Goal: Task Accomplishment & Management: Manage account settings

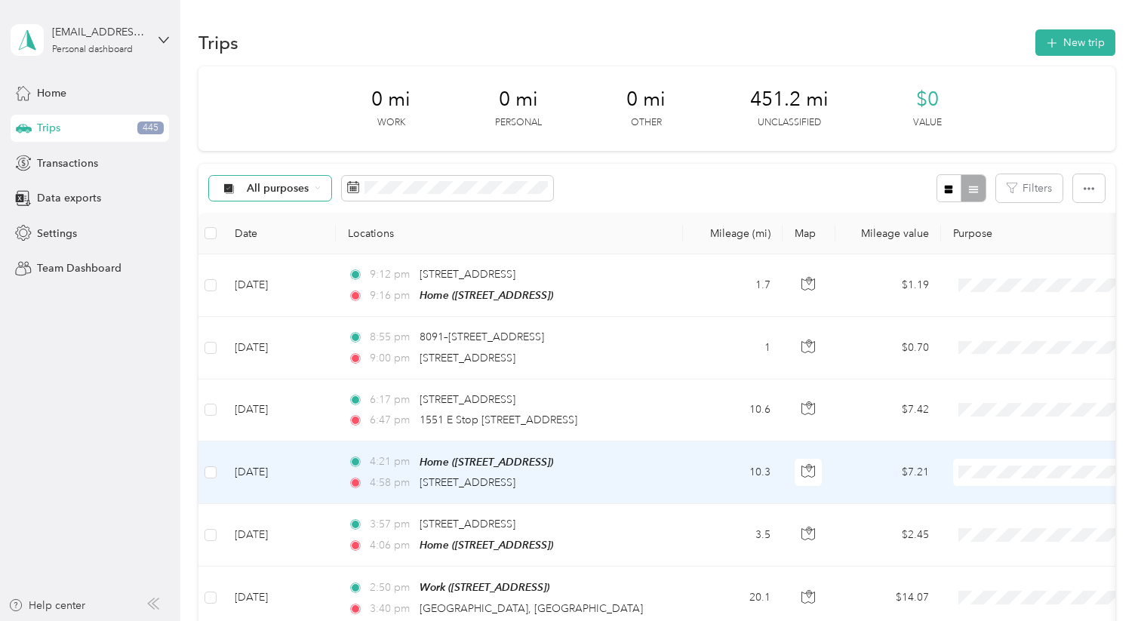
scroll to position [168, 0]
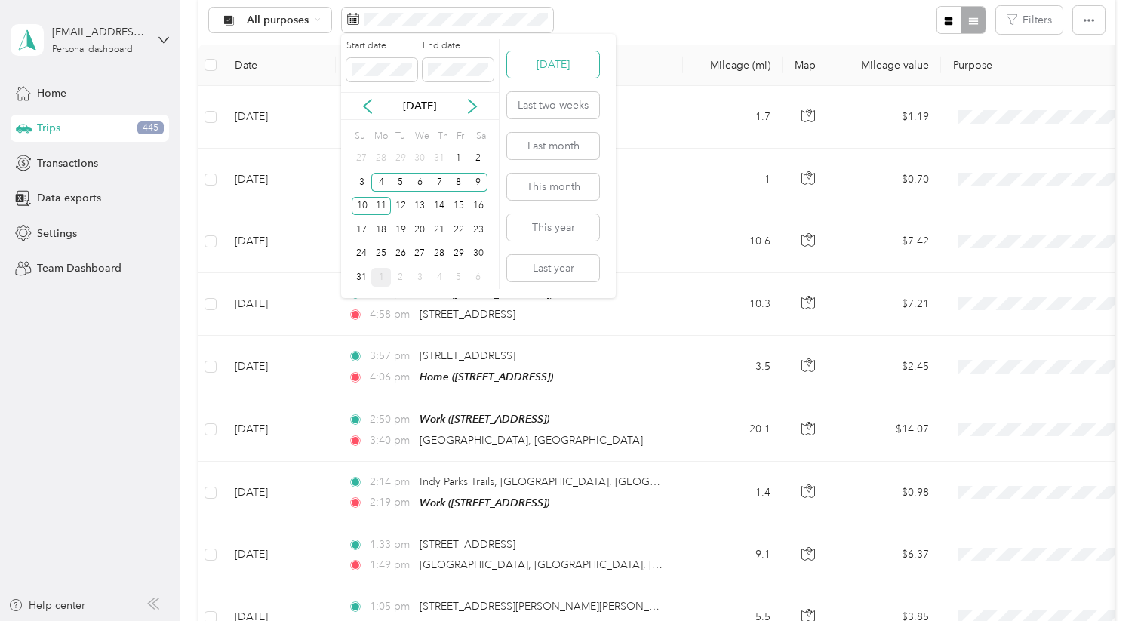
click at [550, 72] on button "[DATE]" at bounding box center [553, 64] width 92 height 26
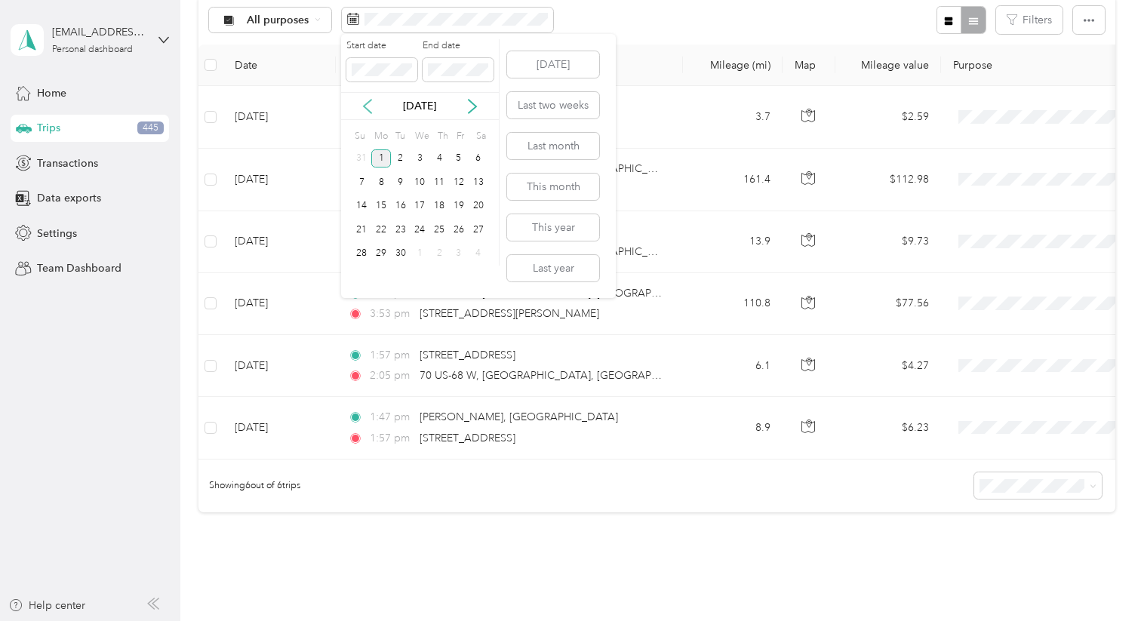
click at [367, 103] on icon at bounding box center [368, 107] width 8 height 14
click at [399, 204] on div "12" at bounding box center [401, 206] width 20 height 19
click at [551, 54] on button "[DATE]" at bounding box center [553, 64] width 92 height 26
click at [364, 112] on icon at bounding box center [367, 106] width 15 height 15
click at [397, 206] on div "12" at bounding box center [401, 206] width 20 height 19
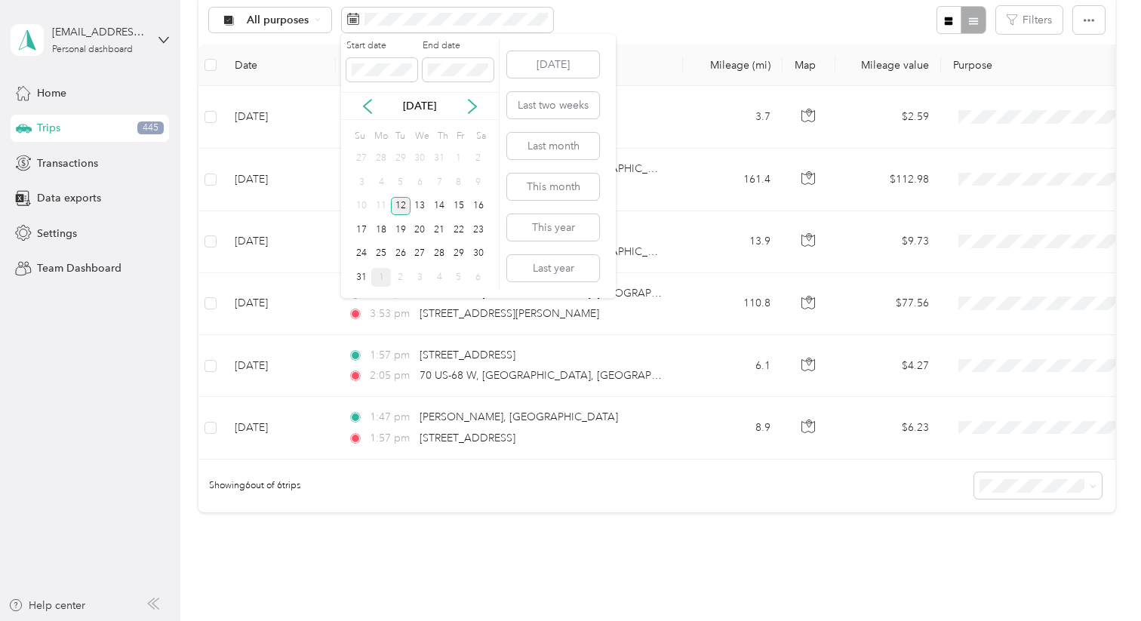
click at [398, 206] on div "12" at bounding box center [401, 206] width 20 height 19
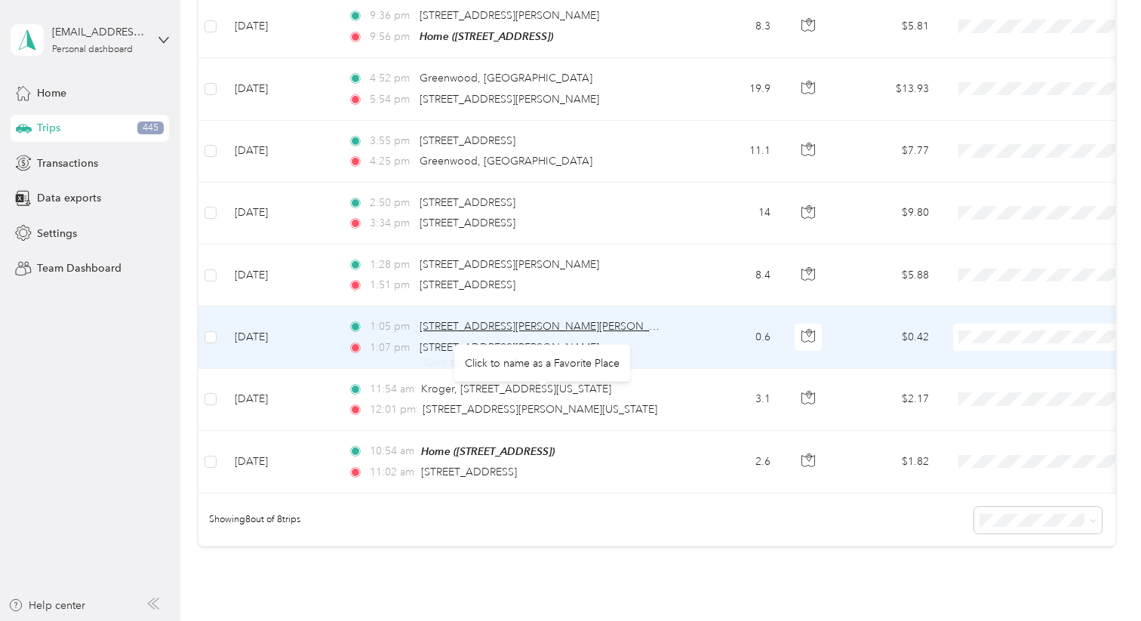
scroll to position [260, 0]
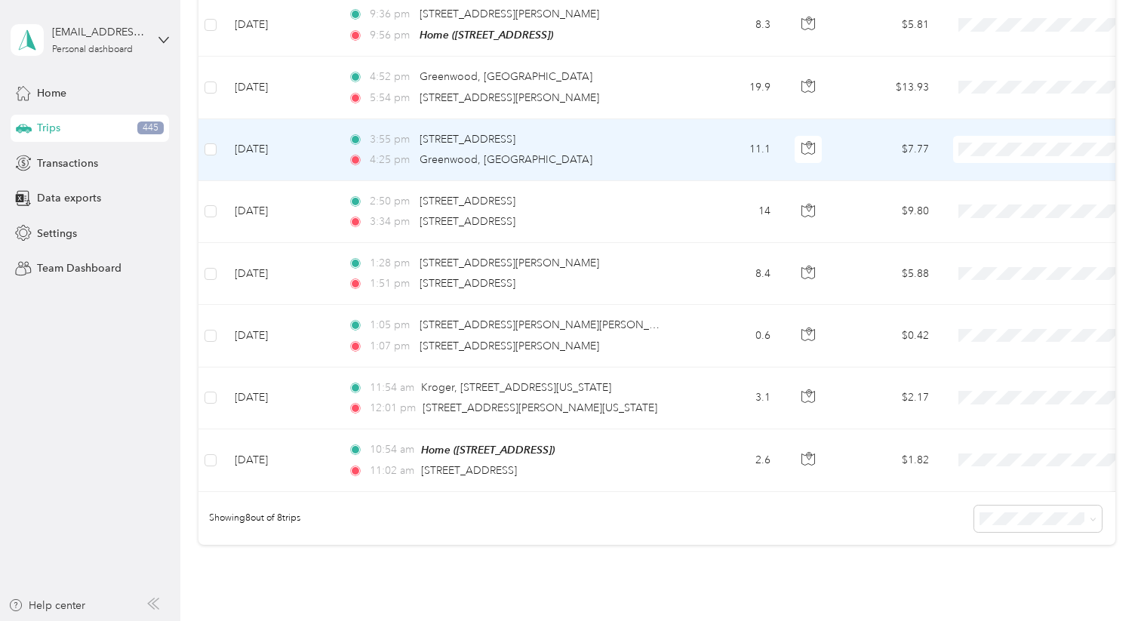
click at [547, 152] on div "4:25 pm Greenwood, [GEOGRAPHIC_DATA]" at bounding box center [506, 160] width 317 height 17
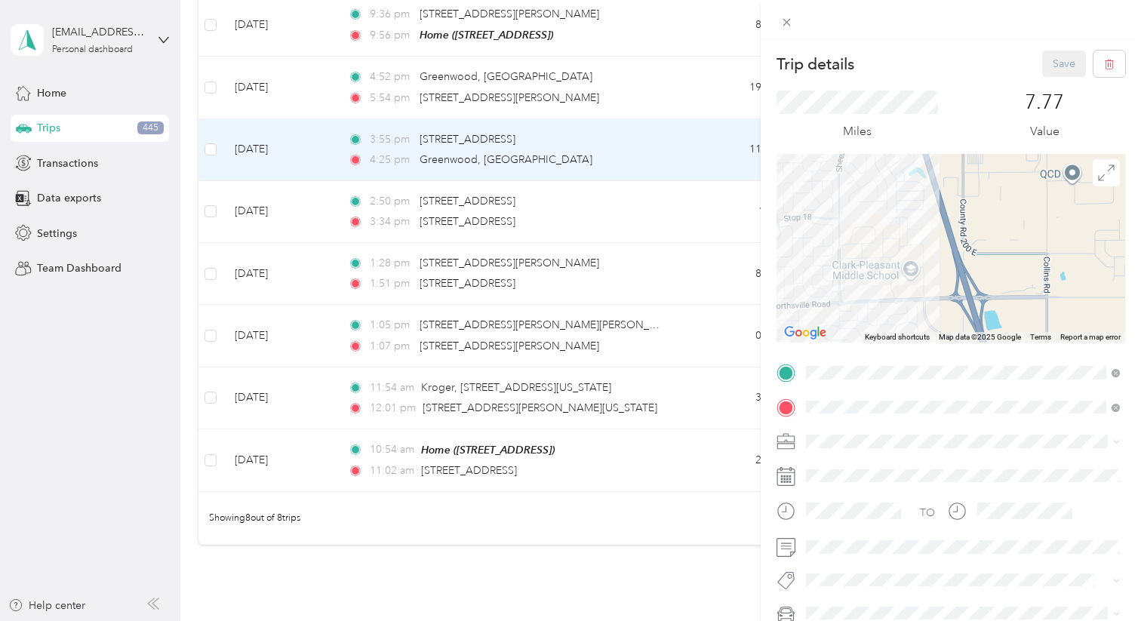
drag, startPoint x: 1015, startPoint y: 277, endPoint x: 1053, endPoint y: 120, distance: 161.4
click at [1053, 120] on div "Trip details Save This trip cannot be edited because it is either under review,…" at bounding box center [950, 371] width 349 height 641
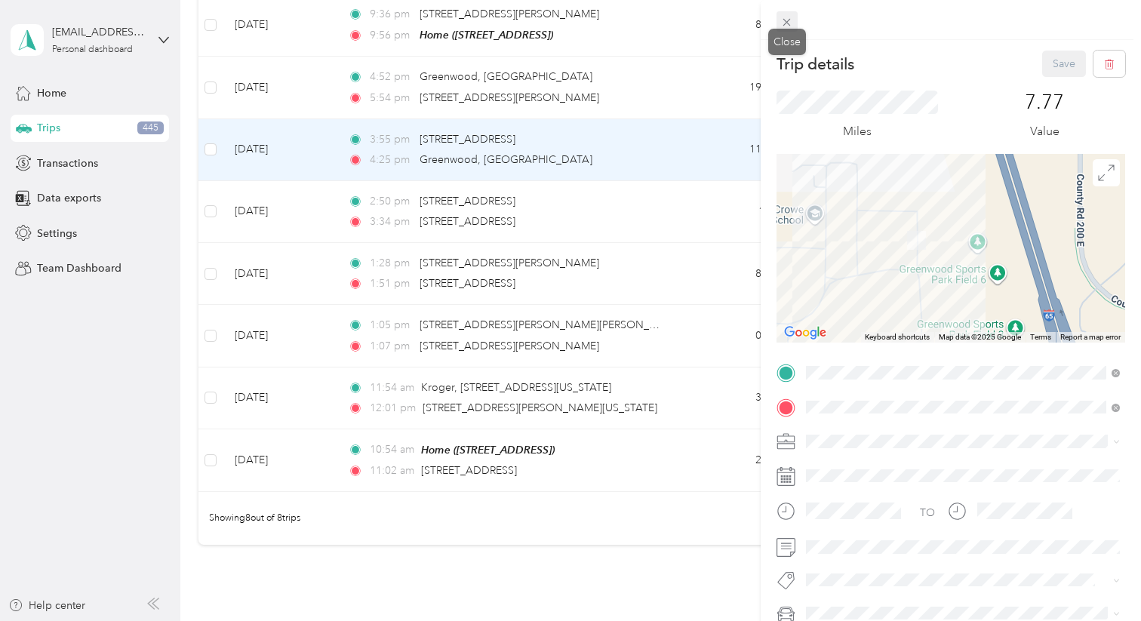
click at [787, 27] on icon at bounding box center [786, 22] width 13 height 13
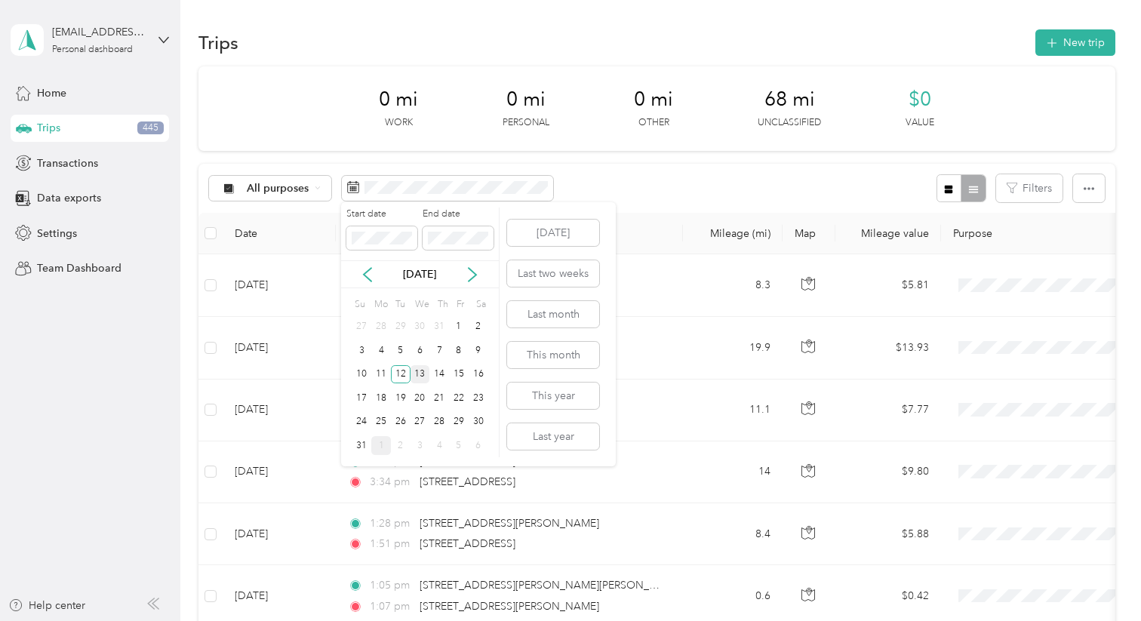
click at [419, 370] on div "13" at bounding box center [420, 374] width 20 height 19
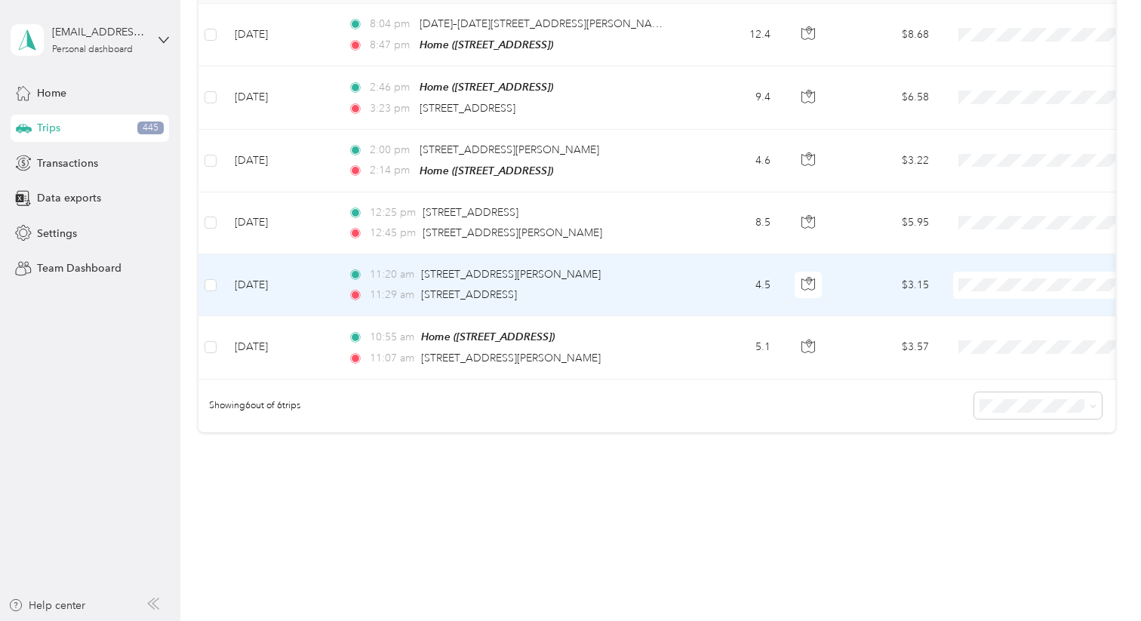
scroll to position [269, 0]
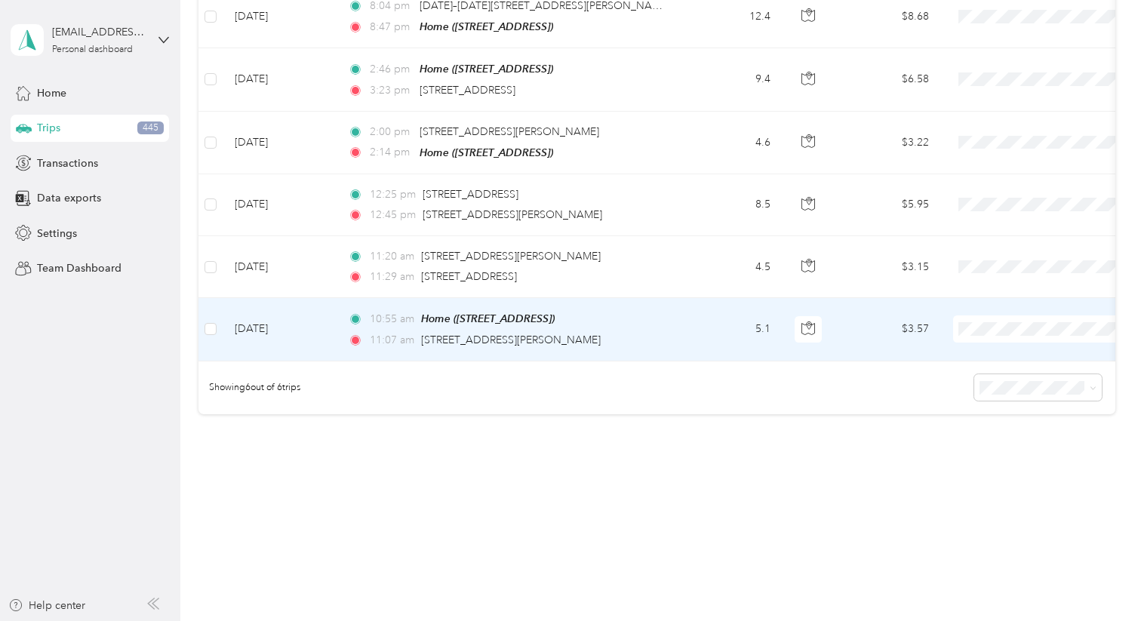
click at [303, 318] on td "[DATE]" at bounding box center [279, 329] width 113 height 63
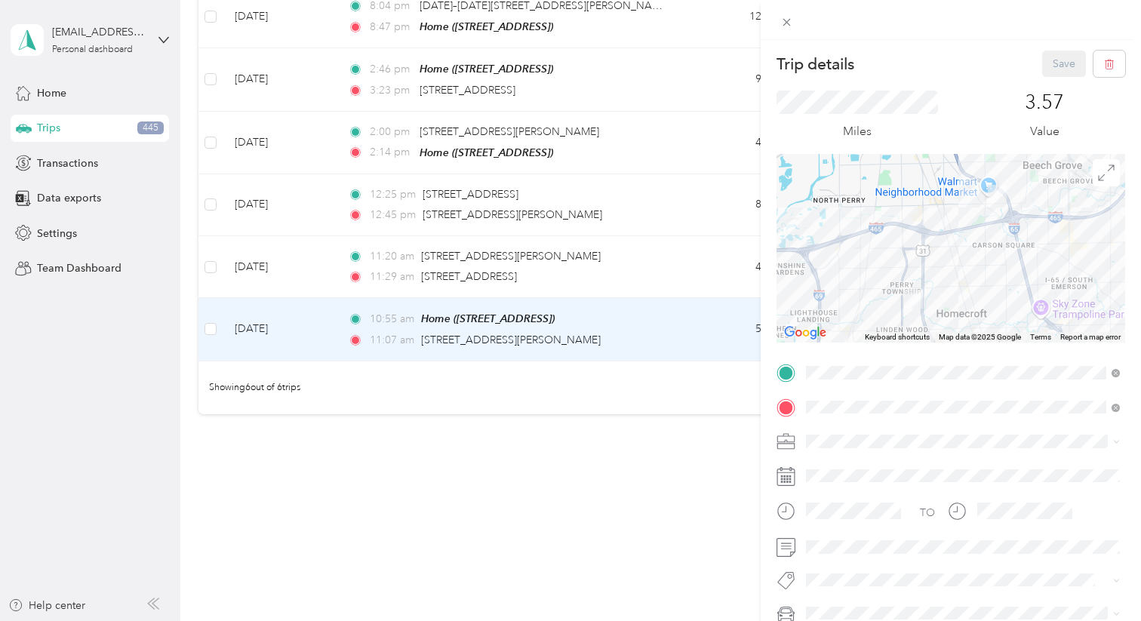
click at [312, 266] on div "Trip details Save This trip cannot be edited because it is either under review,…" at bounding box center [570, 310] width 1141 height 621
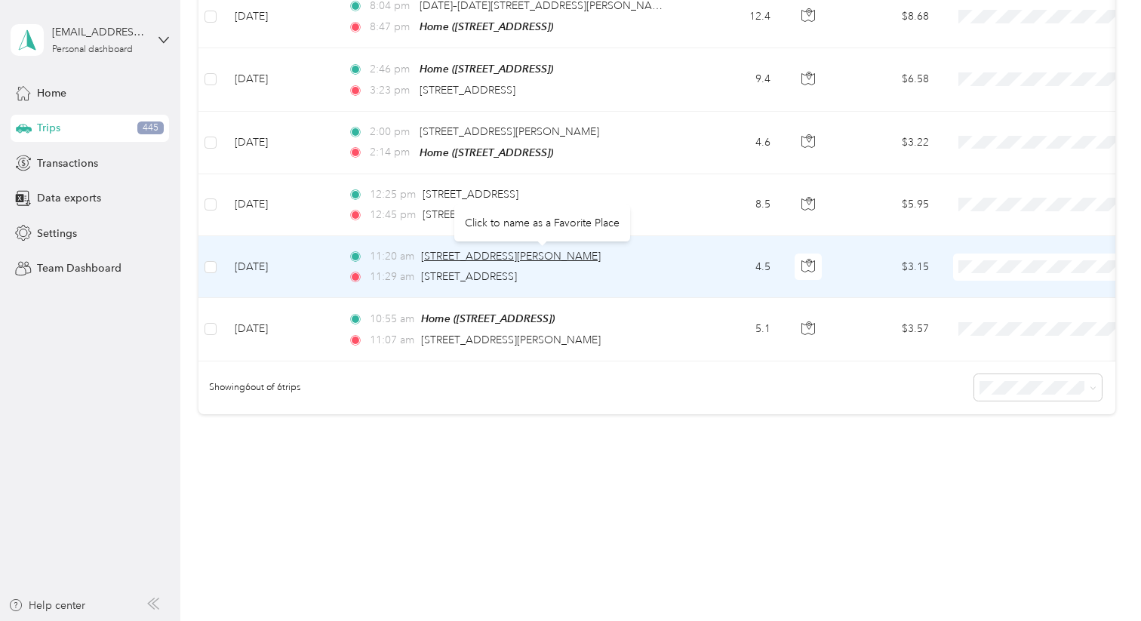
click at [583, 250] on span "[STREET_ADDRESS][PERSON_NAME]" at bounding box center [511, 256] width 180 height 13
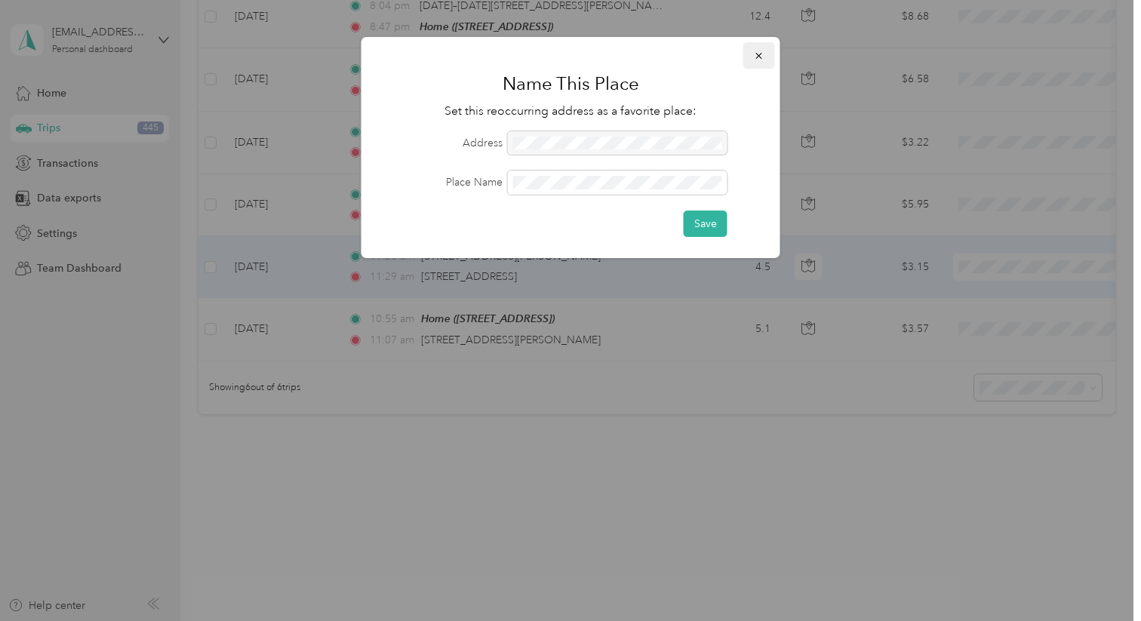
click at [755, 49] on span "button" at bounding box center [759, 55] width 11 height 13
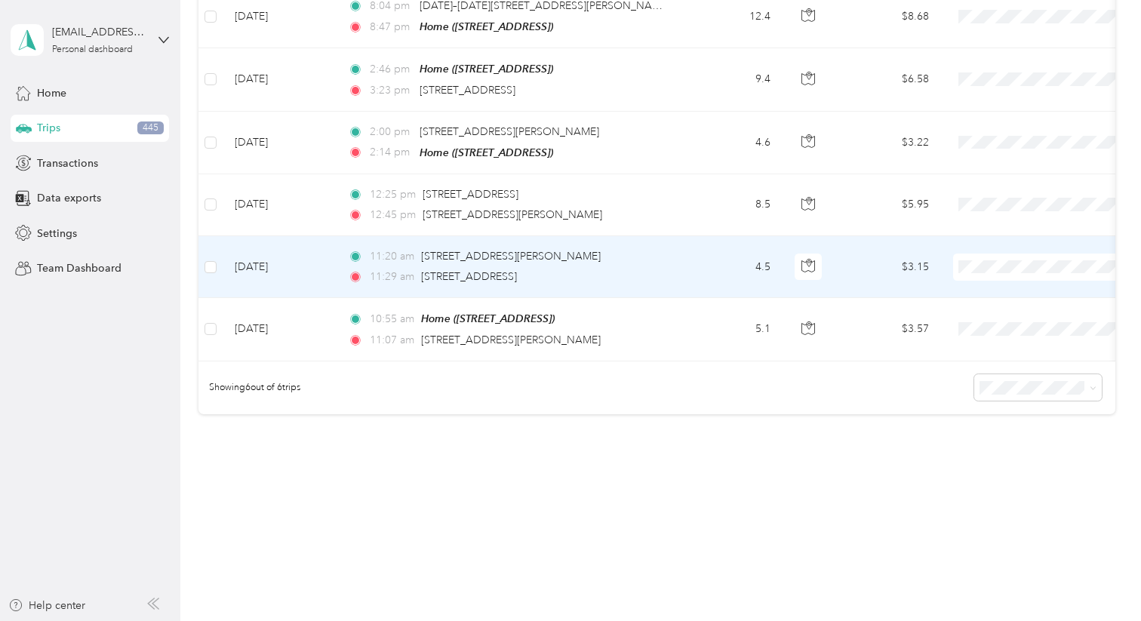
click at [715, 272] on td "4.5" at bounding box center [733, 267] width 100 height 62
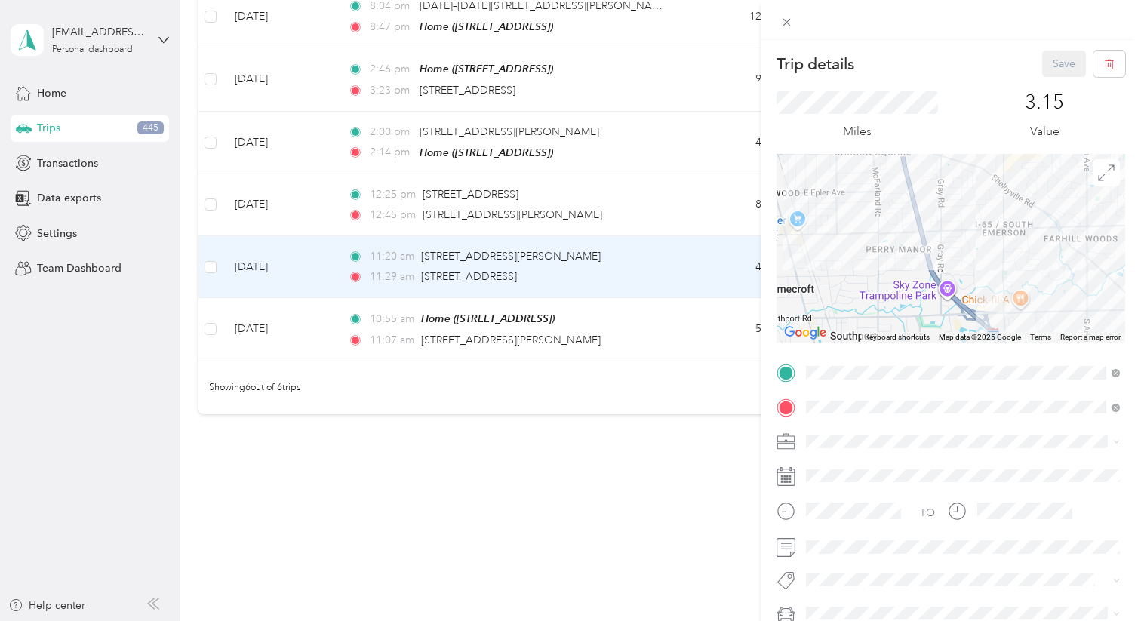
drag, startPoint x: 963, startPoint y: 284, endPoint x: 933, endPoint y: 211, distance: 78.8
click at [933, 211] on div at bounding box center [950, 248] width 349 height 189
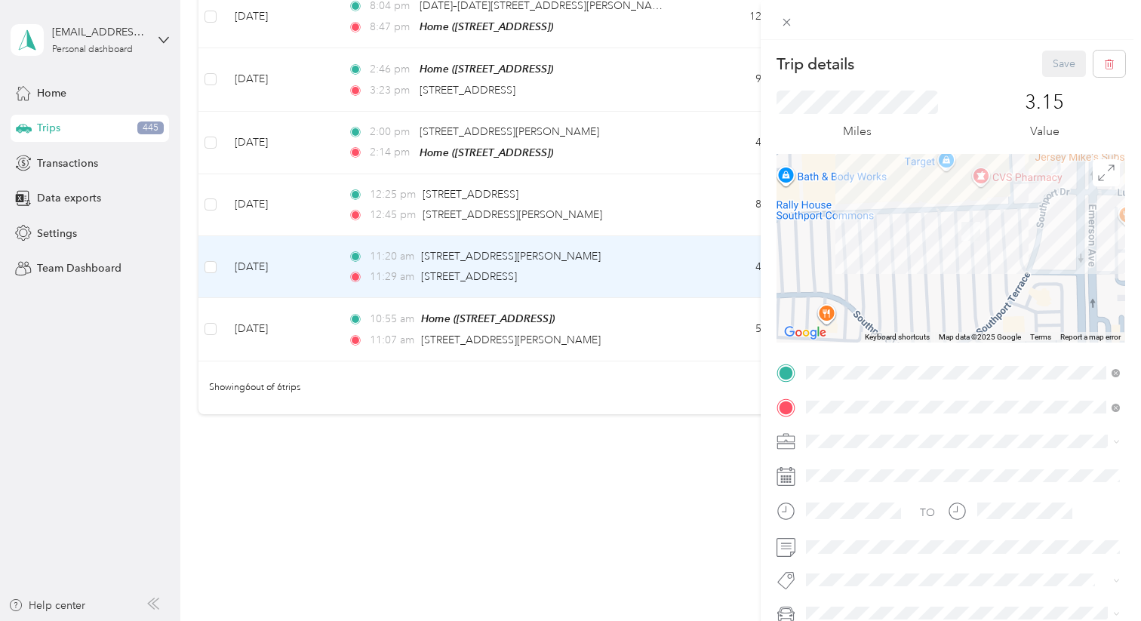
click at [700, 198] on div "Trip details Save This trip cannot be edited because it is either under review,…" at bounding box center [570, 310] width 1141 height 621
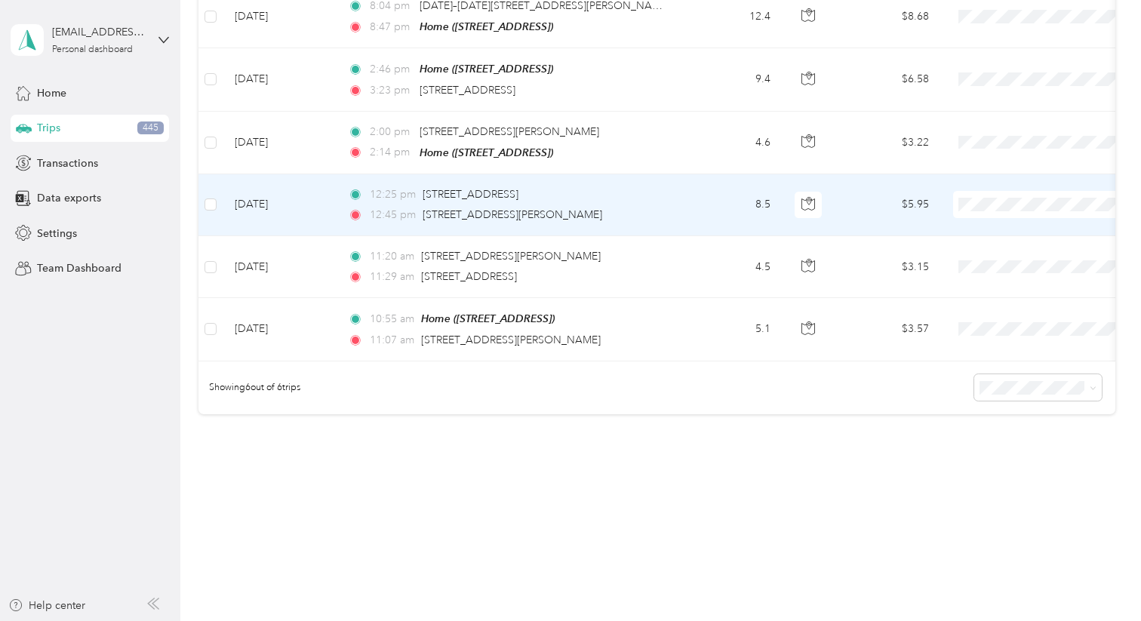
click at [672, 210] on td "12:25 pm [STREET_ADDRESS] 12:45 pm [STREET_ADDRESS][PERSON_NAME]" at bounding box center [509, 205] width 347 height 62
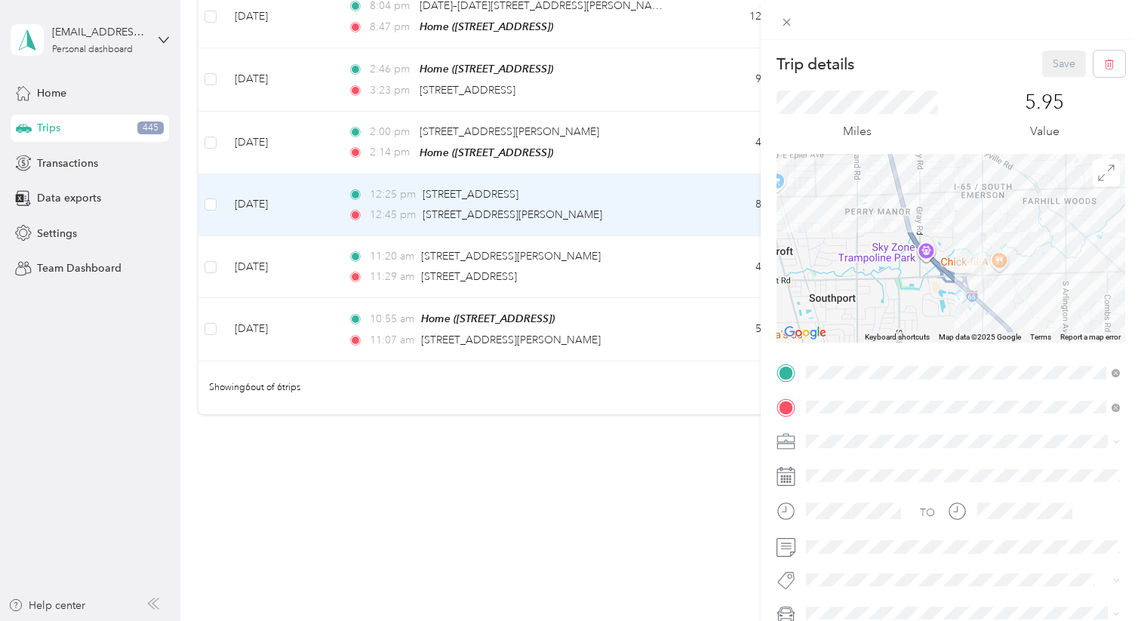
drag, startPoint x: 973, startPoint y: 295, endPoint x: 999, endPoint y: 214, distance: 85.7
click at [999, 214] on div at bounding box center [950, 248] width 349 height 189
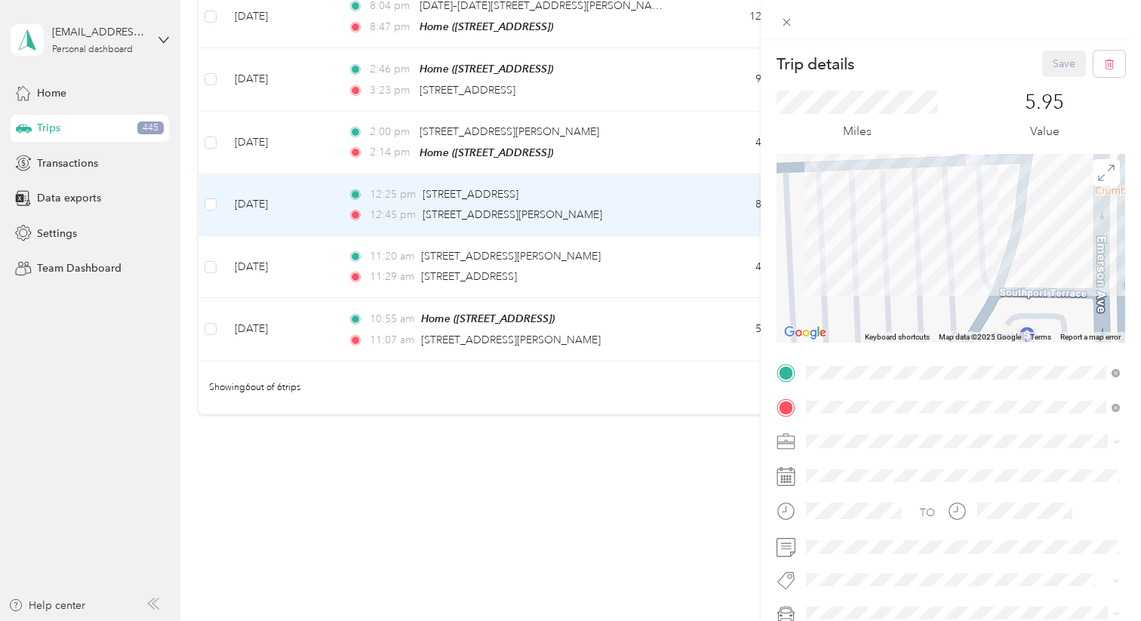
drag, startPoint x: 993, startPoint y: 215, endPoint x: 970, endPoint y: 263, distance: 52.6
click at [970, 257] on div at bounding box center [950, 248] width 349 height 189
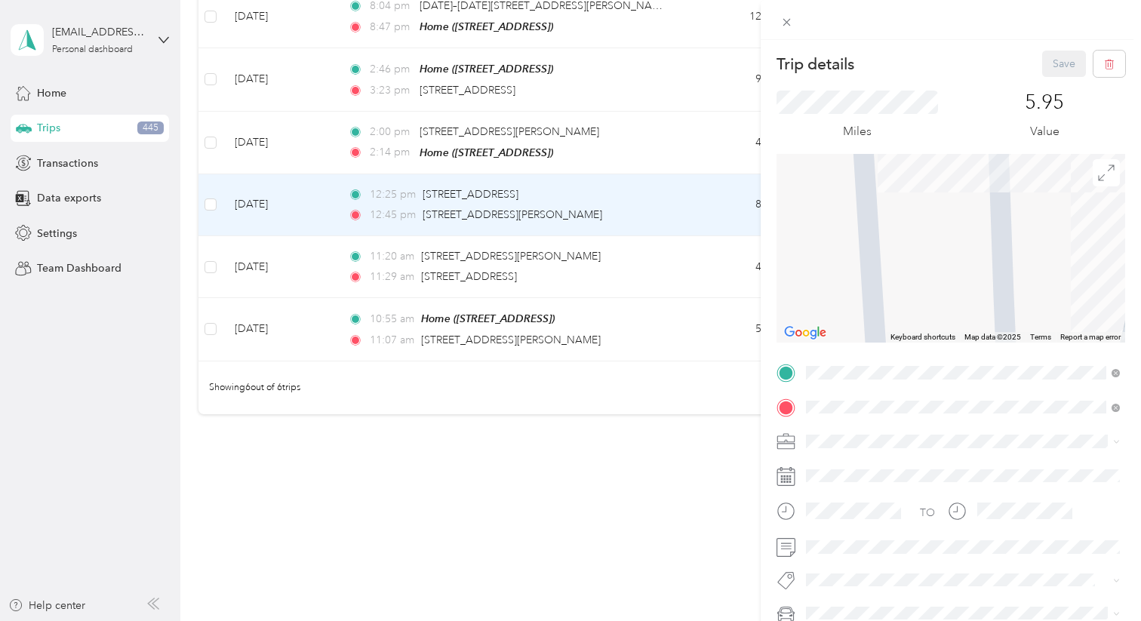
click at [619, 133] on div "Trip details Save This trip cannot be edited because it is either under review,…" at bounding box center [570, 310] width 1141 height 621
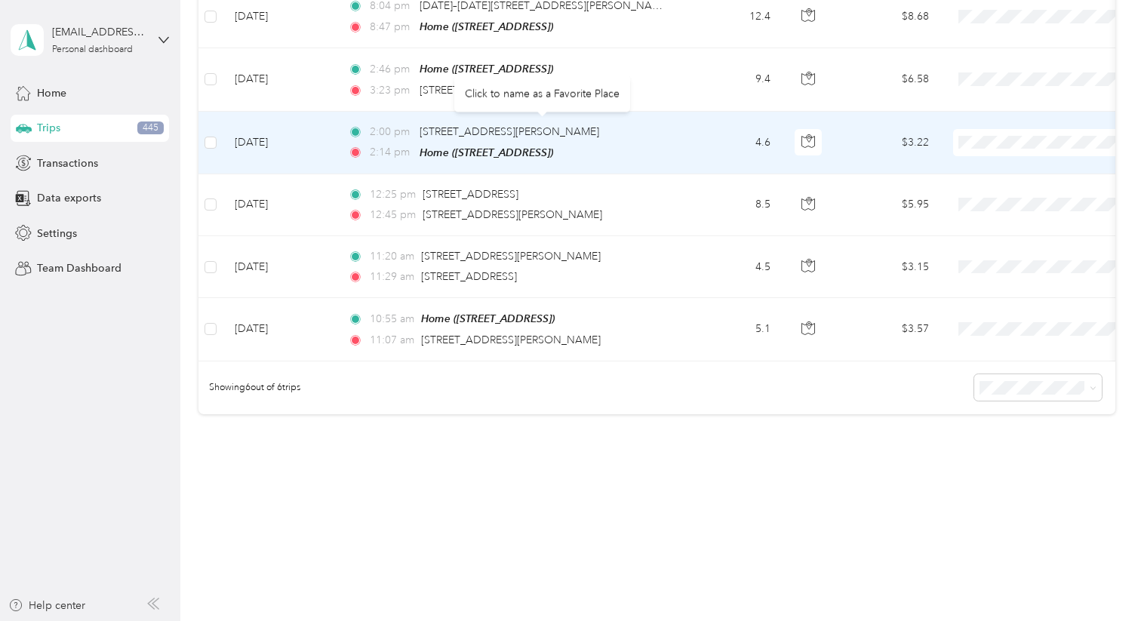
drag, startPoint x: 629, startPoint y: 136, endPoint x: 732, endPoint y: 137, distance: 102.6
click at [732, 137] on tr "[DATE] 2:00 pm [STREET_ADDRESS][PERSON_NAME] 2:14 pm Home ([STREET_ADDRESS]) 4.…" at bounding box center [822, 143] width 1249 height 63
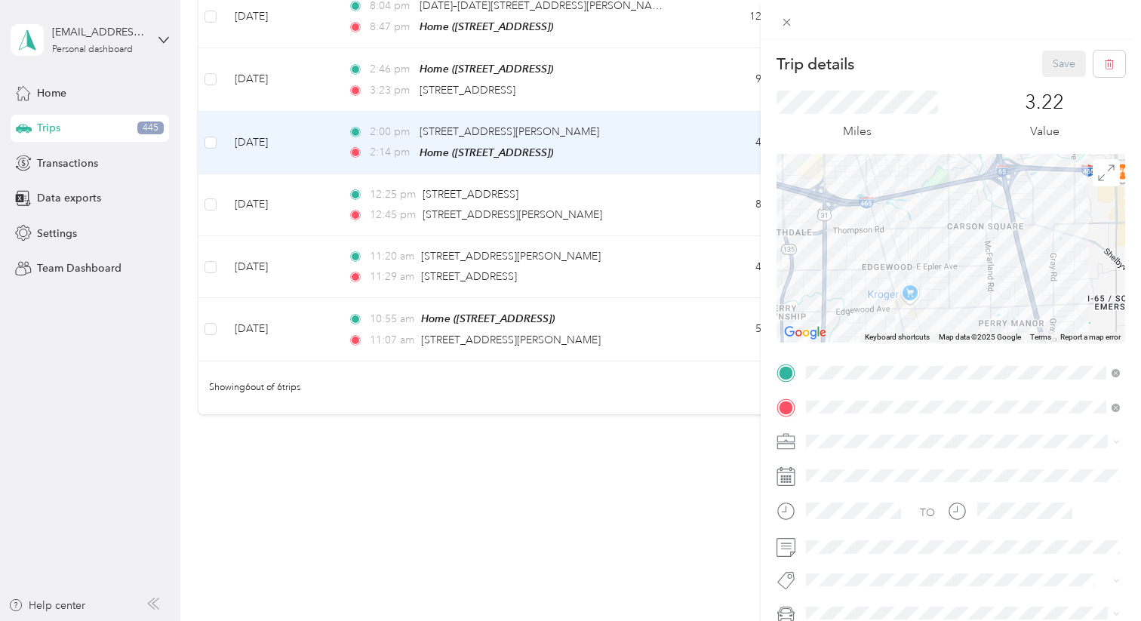
click at [686, 201] on div "Trip details Save This trip cannot be edited because it is either under review,…" at bounding box center [570, 310] width 1141 height 621
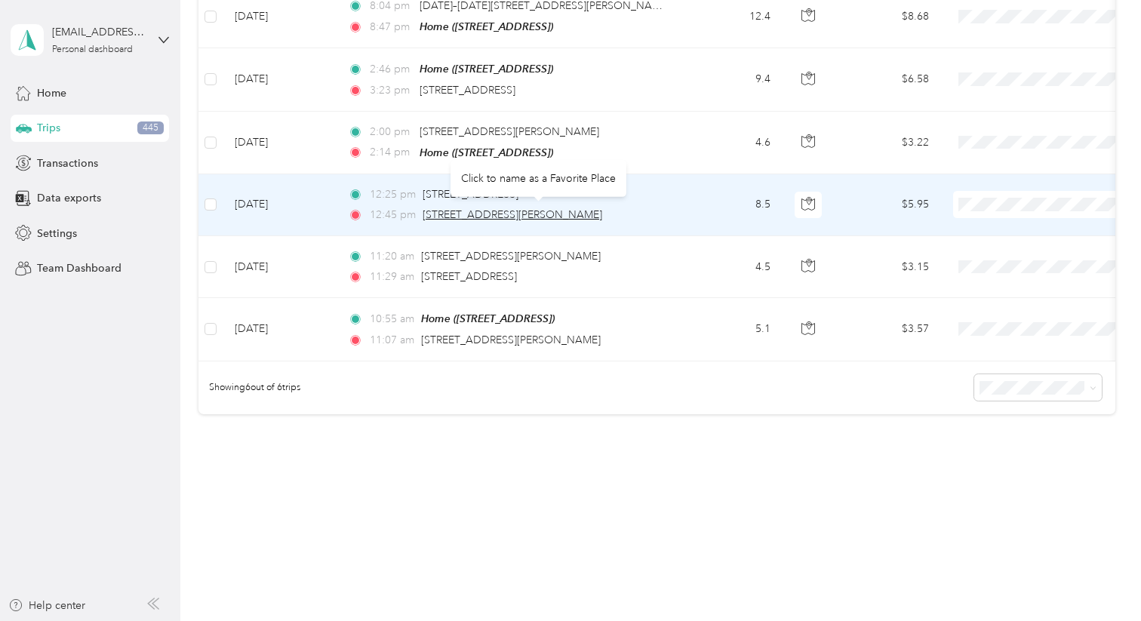
click at [602, 212] on span "[STREET_ADDRESS][PERSON_NAME]" at bounding box center [513, 214] width 180 height 13
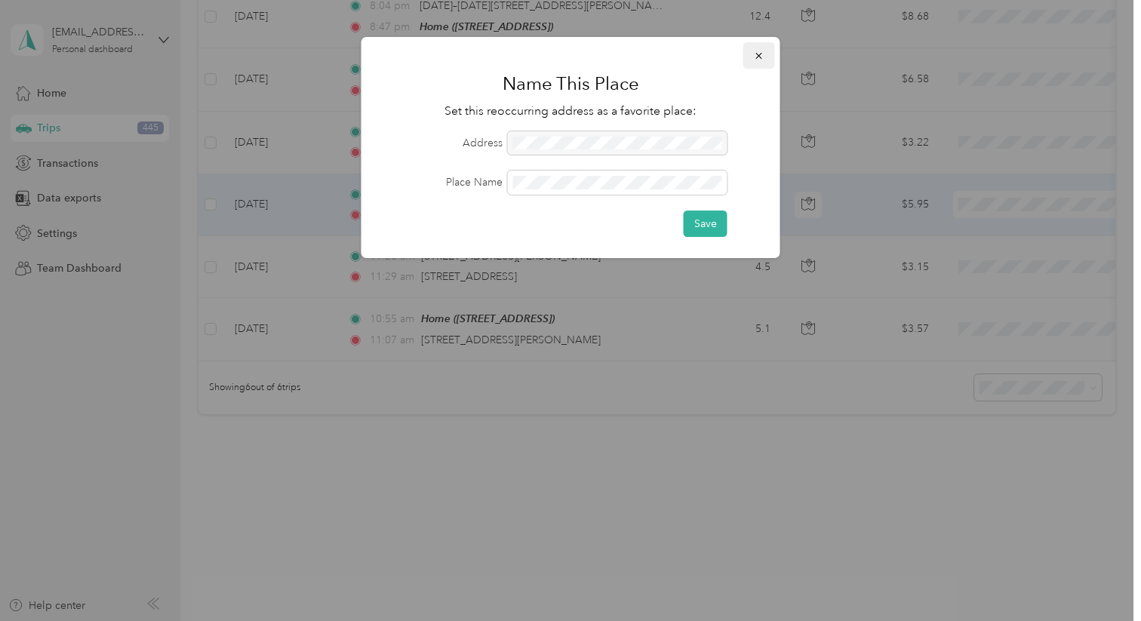
click at [757, 54] on icon "button" at bounding box center [759, 56] width 11 height 11
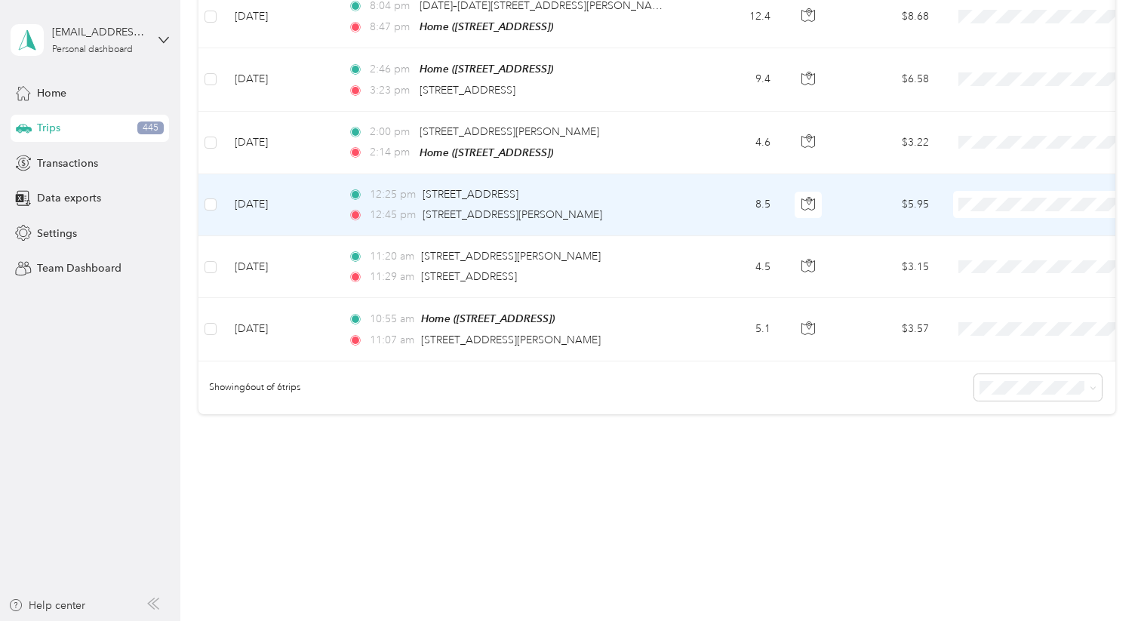
click at [728, 194] on td "8.5" at bounding box center [733, 205] width 100 height 62
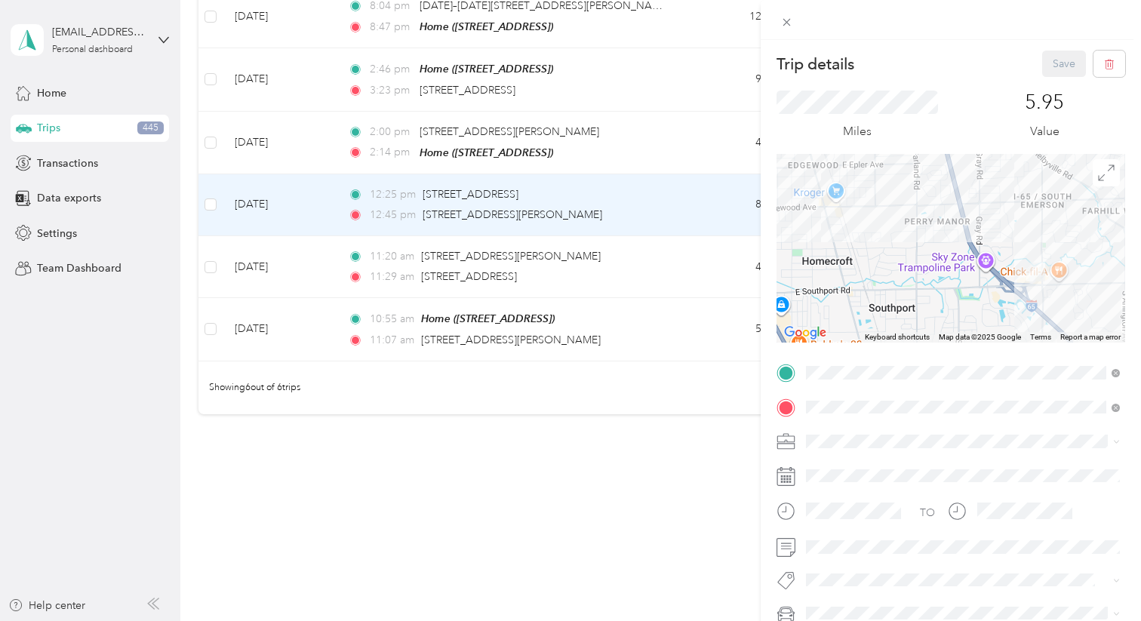
drag, startPoint x: 948, startPoint y: 240, endPoint x: 883, endPoint y: 126, distance: 131.1
click at [883, 126] on div "Trip details Save This trip cannot be edited because it is either under review,…" at bounding box center [950, 371] width 349 height 641
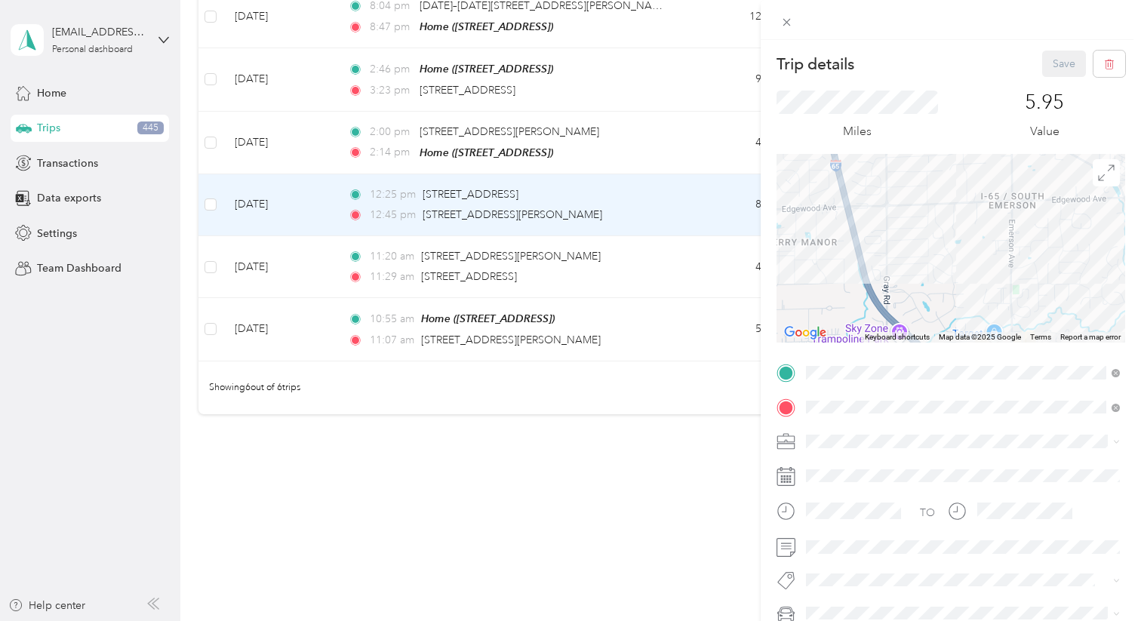
drag, startPoint x: 914, startPoint y: 246, endPoint x: 930, endPoint y: 294, distance: 50.8
click at [929, 295] on div at bounding box center [950, 248] width 349 height 189
